Goal: Task Accomplishment & Management: Use online tool/utility

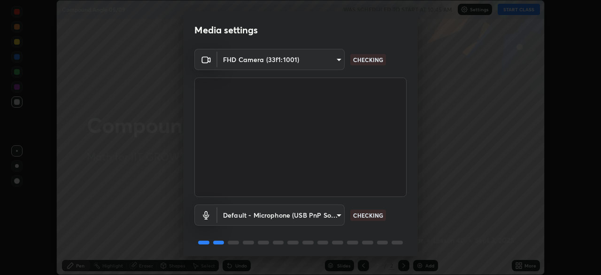
scroll to position [33, 0]
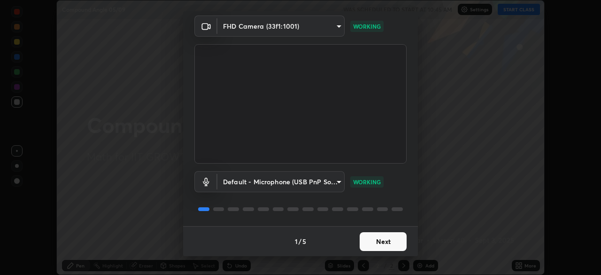
click at [377, 241] on button "Next" at bounding box center [383, 241] width 47 height 19
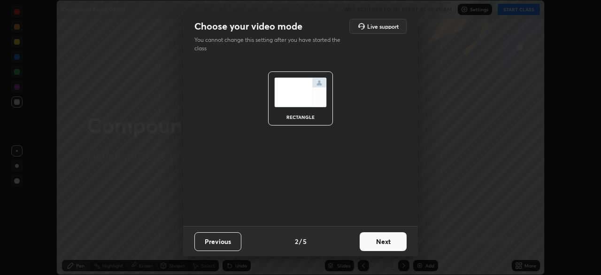
scroll to position [0, 0]
click at [382, 242] on button "Next" at bounding box center [383, 241] width 47 height 19
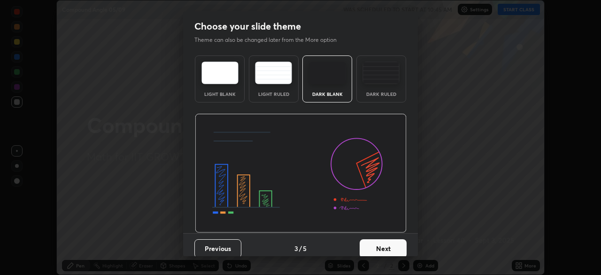
click at [381, 245] on button "Next" at bounding box center [383, 248] width 47 height 19
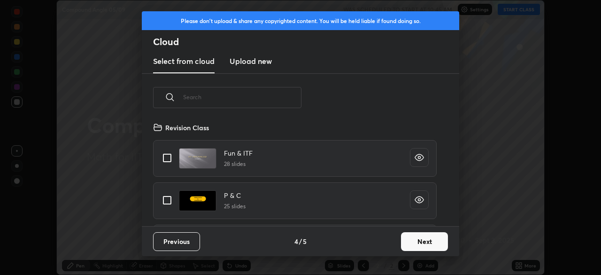
click at [408, 243] on button "Next" at bounding box center [424, 241] width 47 height 19
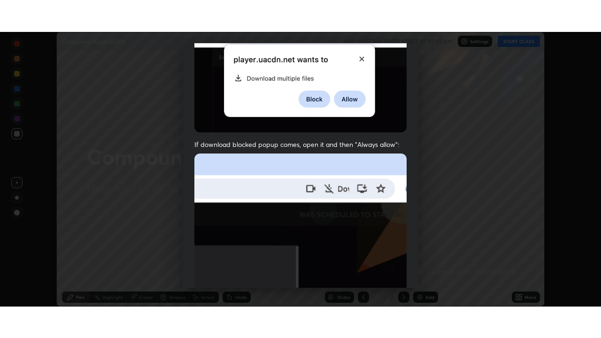
scroll to position [225, 0]
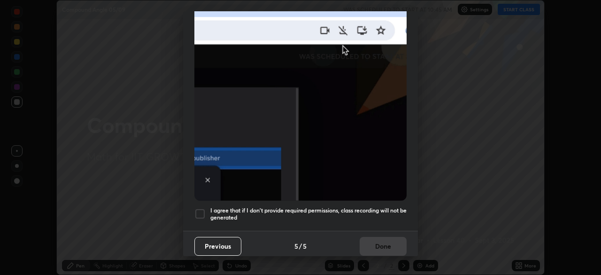
click at [345, 207] on h5 "I agree that if I don't provide required permissions, class recording will not …" at bounding box center [309, 214] width 196 height 15
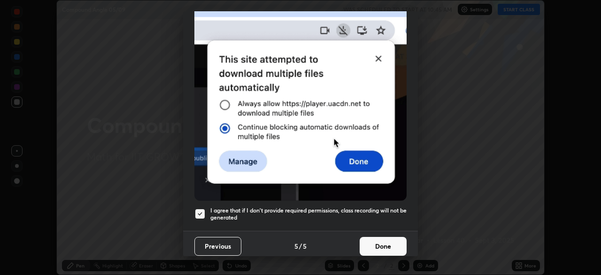
click at [368, 237] on button "Done" at bounding box center [383, 246] width 47 height 19
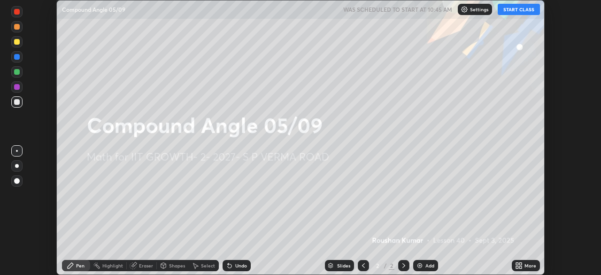
click at [516, 10] on button "START CLASS" at bounding box center [519, 9] width 42 height 11
click at [426, 265] on div "Add" at bounding box center [430, 265] width 9 height 5
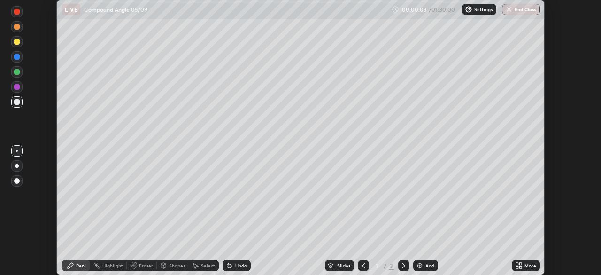
click at [520, 265] on icon at bounding box center [521, 264] width 2 height 2
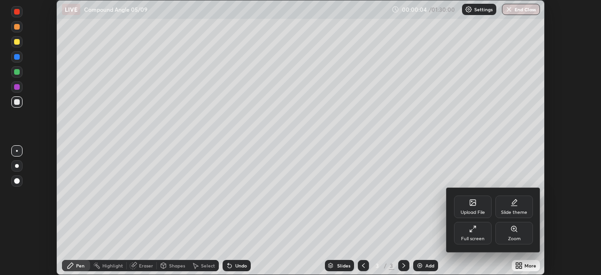
click at [477, 231] on div "Full screen" at bounding box center [473, 233] width 38 height 23
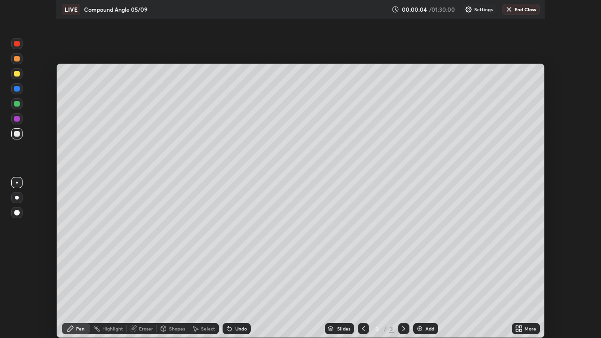
scroll to position [338, 601]
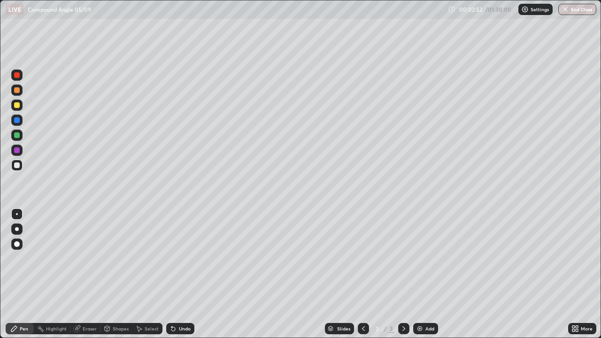
click at [17, 106] on div at bounding box center [17, 105] width 6 height 6
click at [17, 134] on div at bounding box center [17, 136] width 6 height 6
click at [18, 107] on div at bounding box center [17, 105] width 6 height 6
click at [16, 136] on div at bounding box center [17, 136] width 6 height 6
click at [18, 106] on div at bounding box center [17, 105] width 6 height 6
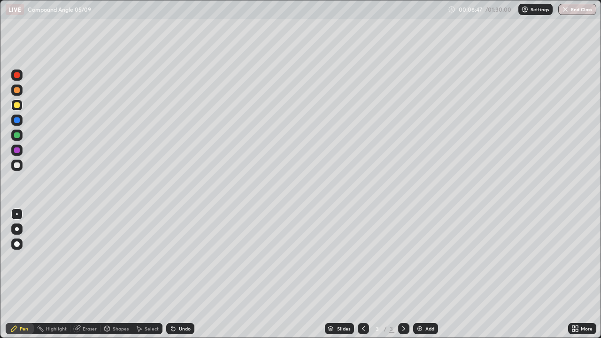
click at [21, 122] on div at bounding box center [16, 120] width 11 height 11
click at [18, 105] on div at bounding box center [17, 105] width 6 height 6
click at [17, 78] on div at bounding box center [16, 75] width 11 height 11
click at [427, 274] on div "Add" at bounding box center [430, 329] width 9 height 5
click at [17, 106] on div at bounding box center [17, 105] width 6 height 6
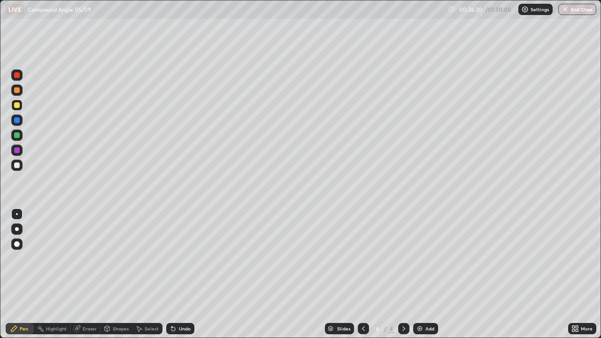
click at [17, 135] on div at bounding box center [17, 136] width 6 height 6
click at [18, 165] on div at bounding box center [17, 166] width 6 height 6
click at [19, 106] on div at bounding box center [17, 105] width 6 height 6
click at [17, 166] on div at bounding box center [17, 166] width 6 height 6
click at [17, 149] on div at bounding box center [17, 151] width 6 height 6
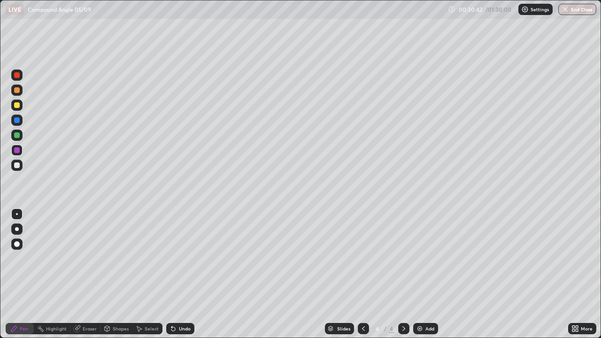
click at [17, 165] on div at bounding box center [17, 166] width 6 height 6
click at [188, 274] on div "Undo" at bounding box center [185, 329] width 12 height 5
click at [19, 136] on div at bounding box center [17, 136] width 6 height 6
click at [17, 165] on div at bounding box center [17, 166] width 6 height 6
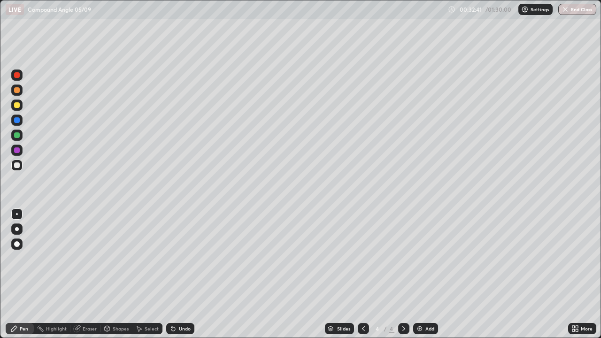
click at [514, 274] on div "Slides 4 / 4 Add" at bounding box center [382, 329] width 374 height 19
click at [429, 274] on div "Add" at bounding box center [430, 329] width 9 height 5
click at [17, 106] on div at bounding box center [17, 105] width 6 height 6
click at [19, 137] on div at bounding box center [17, 136] width 6 height 6
click at [17, 107] on div at bounding box center [17, 105] width 6 height 6
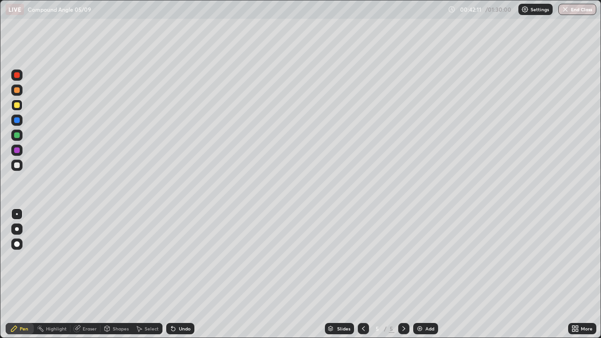
click at [18, 164] on div at bounding box center [17, 166] width 6 height 6
click at [16, 150] on div at bounding box center [17, 151] width 6 height 6
click at [19, 164] on div at bounding box center [17, 166] width 6 height 6
click at [16, 150] on div at bounding box center [17, 151] width 6 height 6
click at [17, 165] on div at bounding box center [17, 166] width 6 height 6
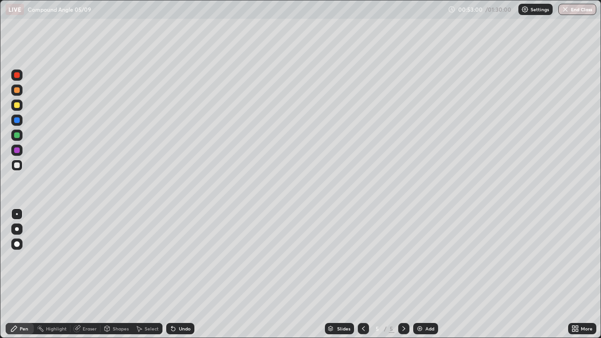
click at [428, 274] on div "Add" at bounding box center [430, 329] width 9 height 5
click at [16, 106] on div at bounding box center [17, 105] width 6 height 6
click at [16, 135] on div at bounding box center [17, 136] width 6 height 6
click at [17, 166] on div at bounding box center [17, 166] width 6 height 6
click at [16, 152] on div at bounding box center [17, 151] width 6 height 6
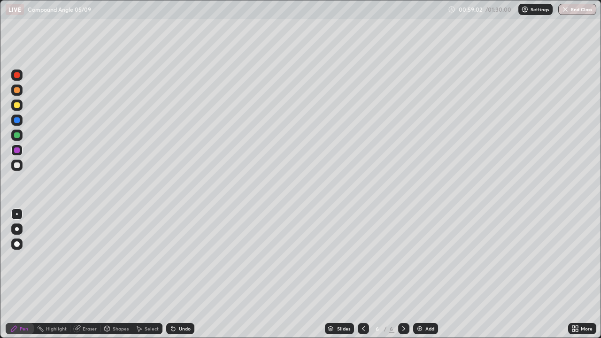
click at [428, 274] on div "Add" at bounding box center [430, 329] width 9 height 5
click at [18, 105] on div at bounding box center [17, 105] width 6 height 6
click at [185, 274] on div "Undo" at bounding box center [185, 329] width 12 height 5
click at [16, 136] on div at bounding box center [17, 136] width 6 height 6
click at [363, 274] on icon at bounding box center [364, 329] width 8 height 8
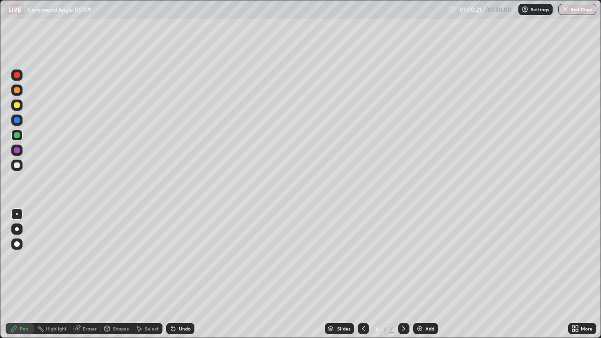
click at [363, 274] on icon at bounding box center [364, 329] width 8 height 8
click at [364, 274] on icon at bounding box center [364, 329] width 8 height 8
click at [363, 274] on icon at bounding box center [363, 329] width 3 height 5
click at [18, 75] on div at bounding box center [17, 75] width 6 height 6
click at [402, 274] on icon at bounding box center [404, 329] width 8 height 8
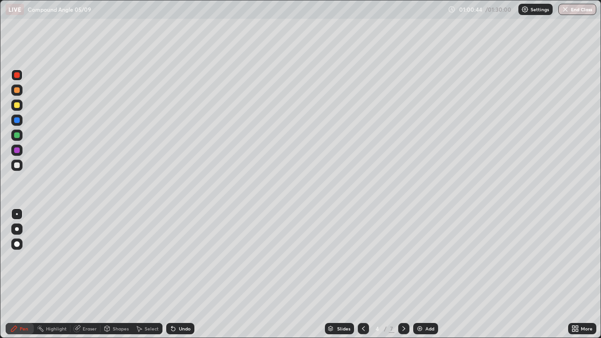
click at [403, 274] on icon at bounding box center [404, 329] width 3 height 5
click at [403, 274] on icon at bounding box center [404, 329] width 8 height 8
click at [403, 274] on icon at bounding box center [404, 329] width 3 height 5
click at [18, 137] on div at bounding box center [17, 136] width 6 height 6
click at [18, 151] on div at bounding box center [17, 151] width 6 height 6
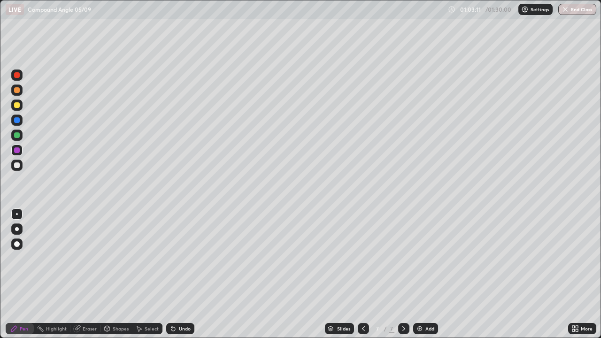
click at [16, 136] on div at bounding box center [17, 136] width 6 height 6
click at [15, 106] on div at bounding box center [17, 105] width 6 height 6
click at [428, 274] on div "Add" at bounding box center [430, 329] width 9 height 5
click at [185, 274] on div "Undo" at bounding box center [185, 329] width 12 height 5
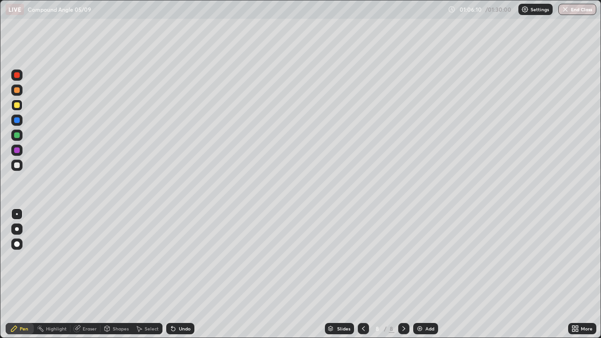
click at [185, 274] on div "Undo" at bounding box center [185, 329] width 12 height 5
click at [15, 135] on div at bounding box center [17, 136] width 6 height 6
click at [182, 274] on div "Undo" at bounding box center [185, 329] width 12 height 5
click at [184, 274] on div "Undo" at bounding box center [185, 329] width 12 height 5
click at [185, 274] on div "Undo" at bounding box center [180, 328] width 28 height 11
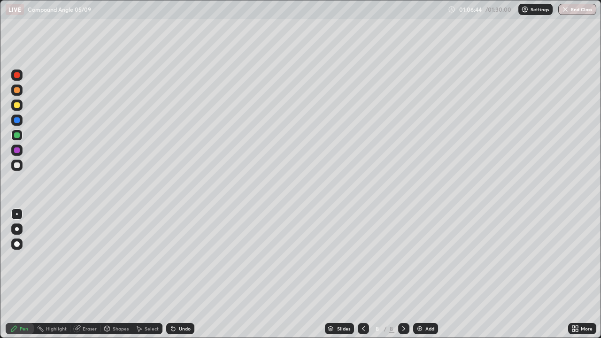
click at [184, 274] on div "Undo" at bounding box center [180, 328] width 28 height 11
click at [17, 151] on div at bounding box center [17, 151] width 6 height 6
click at [17, 165] on div at bounding box center [17, 166] width 6 height 6
click at [17, 105] on div at bounding box center [17, 105] width 6 height 6
click at [17, 166] on div at bounding box center [17, 166] width 6 height 6
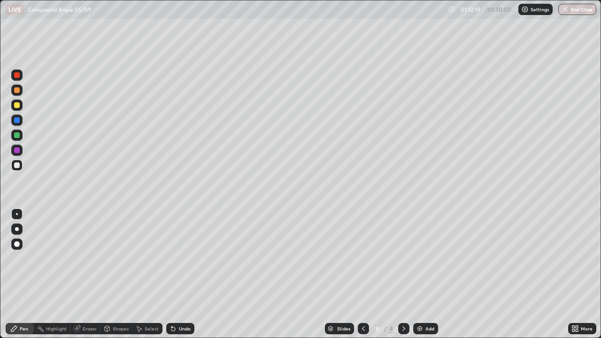
click at [19, 120] on div at bounding box center [17, 120] width 6 height 6
click at [19, 166] on div at bounding box center [17, 166] width 6 height 6
click at [16, 151] on div at bounding box center [17, 151] width 6 height 6
click at [16, 104] on div at bounding box center [17, 105] width 6 height 6
click at [428, 274] on div "Add" at bounding box center [430, 329] width 9 height 5
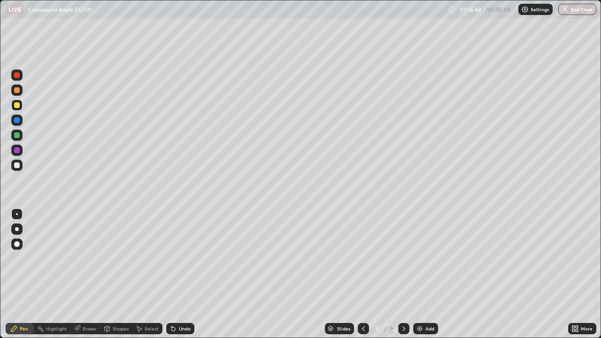
click at [17, 135] on div at bounding box center [17, 136] width 6 height 6
click at [19, 164] on div at bounding box center [17, 166] width 6 height 6
click at [182, 274] on div "Undo" at bounding box center [185, 329] width 12 height 5
click at [183, 274] on div "Undo" at bounding box center [185, 329] width 12 height 5
click at [185, 274] on div "Undo" at bounding box center [185, 329] width 12 height 5
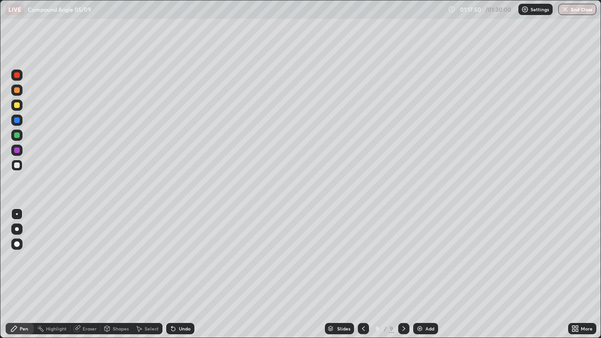
click at [187, 274] on div "Undo" at bounding box center [185, 329] width 12 height 5
click at [16, 151] on div at bounding box center [17, 151] width 6 height 6
click at [17, 164] on div at bounding box center [17, 166] width 6 height 6
click at [17, 151] on div at bounding box center [17, 151] width 6 height 6
click at [19, 106] on div at bounding box center [17, 105] width 6 height 6
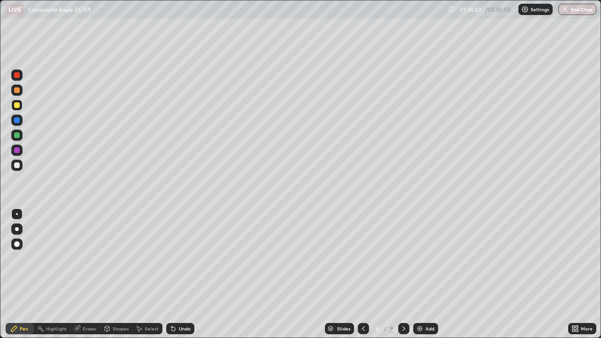
click at [17, 134] on div at bounding box center [17, 136] width 6 height 6
click at [427, 274] on div "Add" at bounding box center [430, 329] width 9 height 5
click at [16, 152] on div at bounding box center [17, 151] width 6 height 6
click at [588, 12] on button "End Class" at bounding box center [578, 9] width 37 height 11
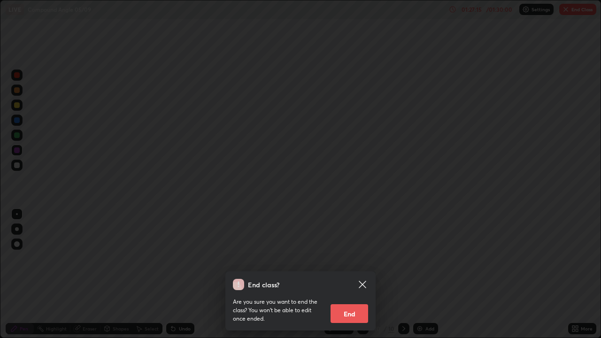
click at [354, 274] on button "End" at bounding box center [350, 313] width 38 height 19
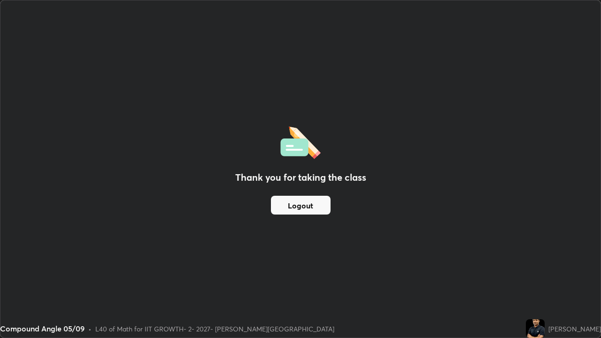
click at [304, 205] on button "Logout" at bounding box center [301, 205] width 60 height 19
